Goal: Navigation & Orientation: Find specific page/section

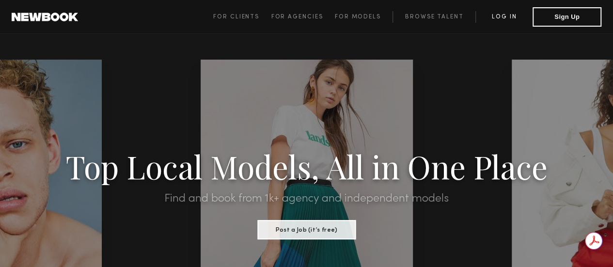
click at [496, 18] on link "Log in" at bounding box center [503, 17] width 57 height 12
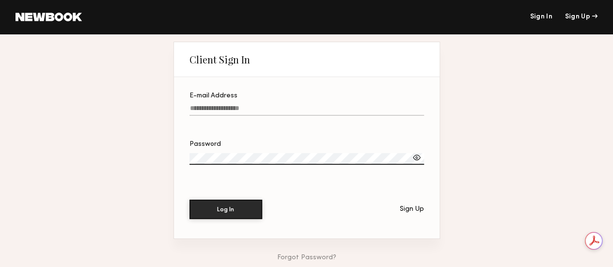
click at [223, 107] on input "E-mail Address" at bounding box center [306, 110] width 234 height 11
type input "**********"
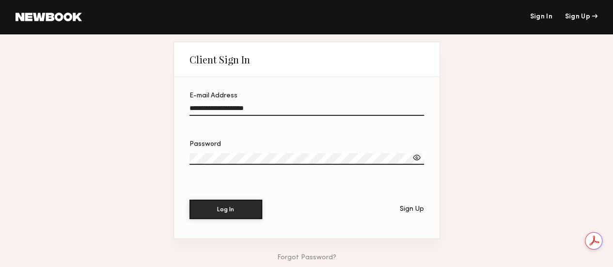
click at [248, 152] on label "Password" at bounding box center [306, 157] width 234 height 33
click at [228, 211] on button "Log In" at bounding box center [225, 208] width 73 height 19
drag, startPoint x: 616, startPoint y: 98, endPoint x: 60, endPoint y: 135, distance: 557.6
click at [60, 135] on div "**********" at bounding box center [306, 187] width 613 height 306
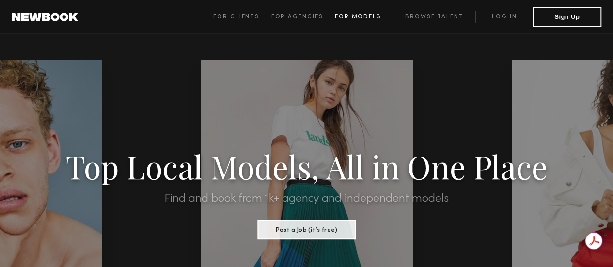
click at [366, 16] on span "For Models" at bounding box center [358, 17] width 46 height 6
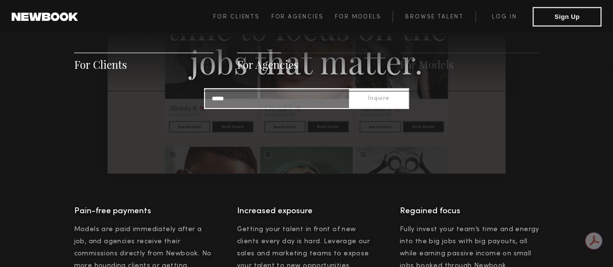
scroll to position [1079, 0]
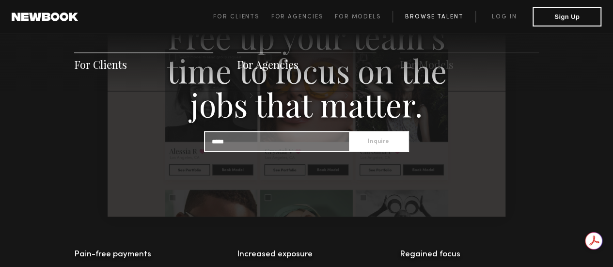
click at [436, 18] on link "Browse Talent" at bounding box center [433, 17] width 83 height 12
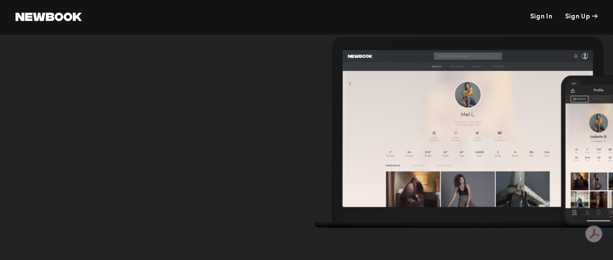
scroll to position [3228, 0]
